Goal: Browse casually

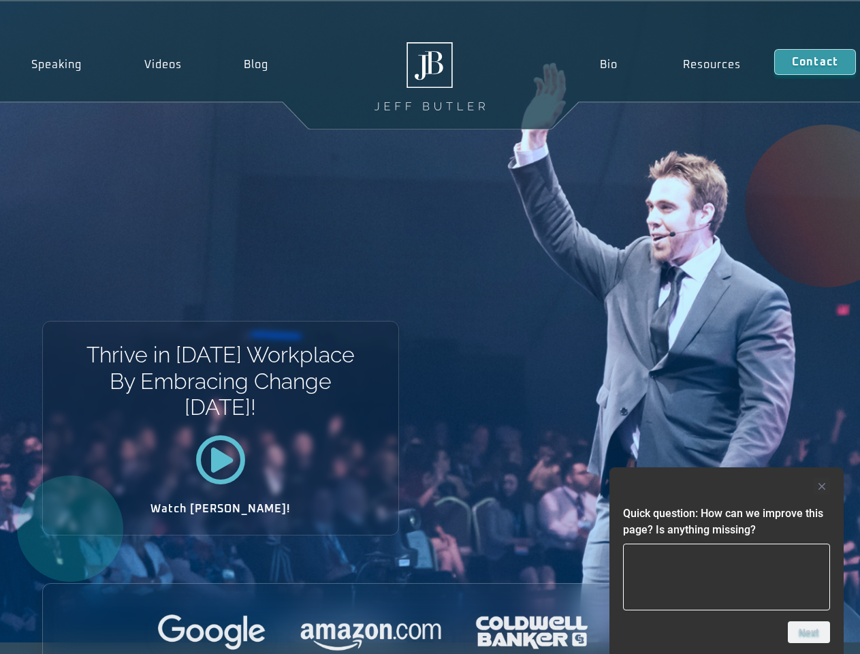
click at [430, 327] on div "Thrive in [DATE] Workplace By Embracing Change [DATE]! Watch [PERSON_NAME]!" at bounding box center [430, 321] width 860 height 641
click at [727, 486] on div at bounding box center [726, 486] width 207 height 16
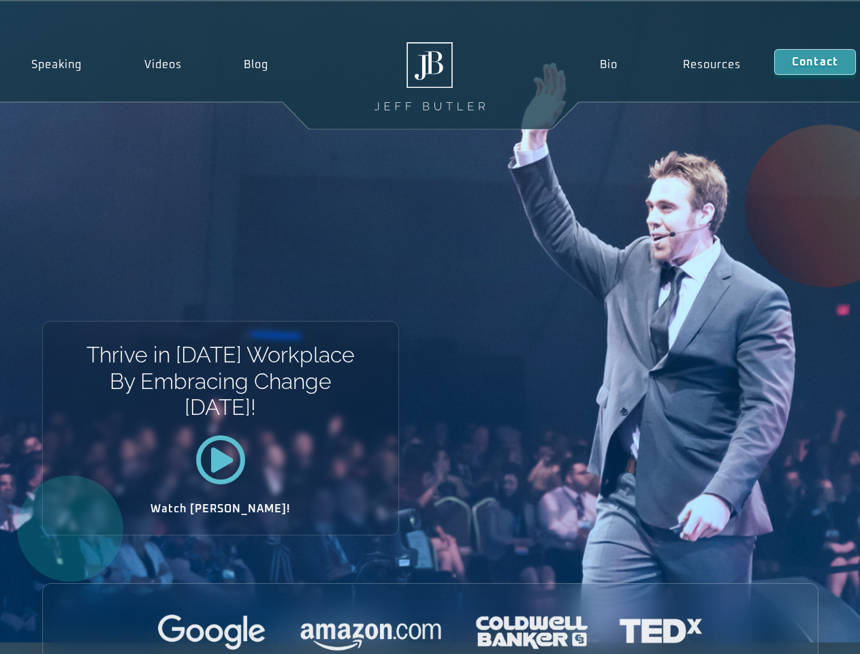
click at [809, 632] on div at bounding box center [430, 632] width 775 height 37
